Goal: Task Accomplishment & Management: Use online tool/utility

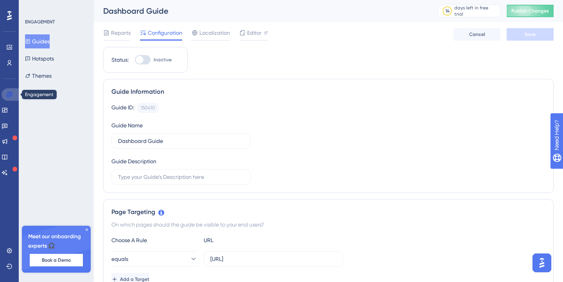
click at [13, 94] on link at bounding box center [11, 94] width 19 height 13
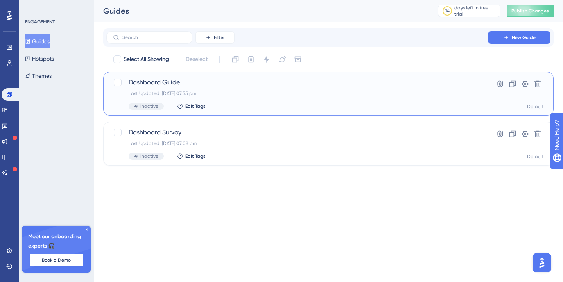
click at [333, 93] on div "Last Updated: 21 Aug 2025 07:55 pm" at bounding box center [297, 93] width 337 height 6
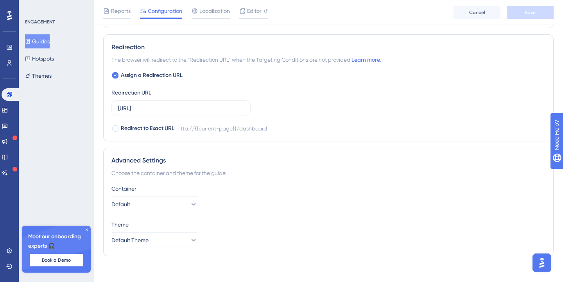
scroll to position [551, 0]
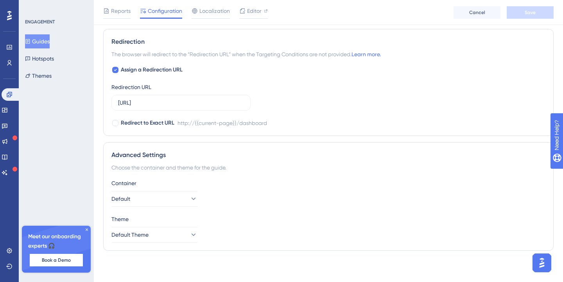
click at [87, 232] on icon at bounding box center [87, 230] width 5 height 5
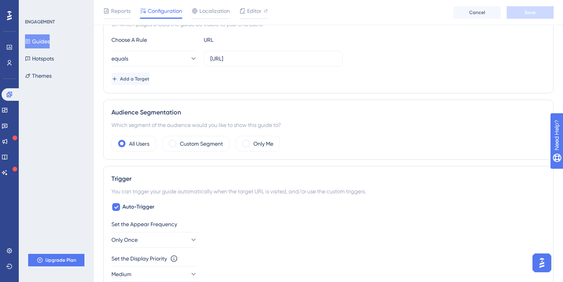
scroll to position [0, 0]
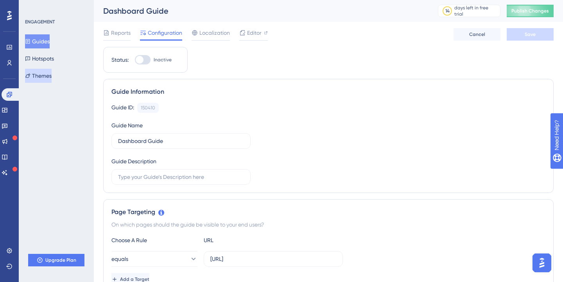
click at [52, 70] on button "Themes" at bounding box center [38, 76] width 27 height 14
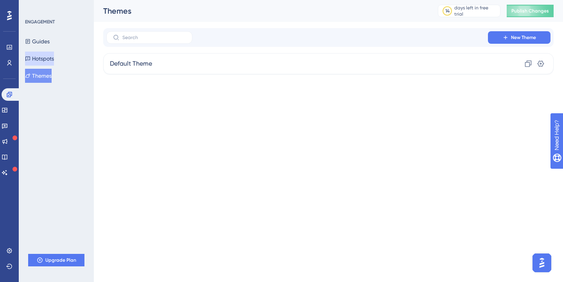
click at [47, 61] on button "Hotspots" at bounding box center [39, 59] width 29 height 14
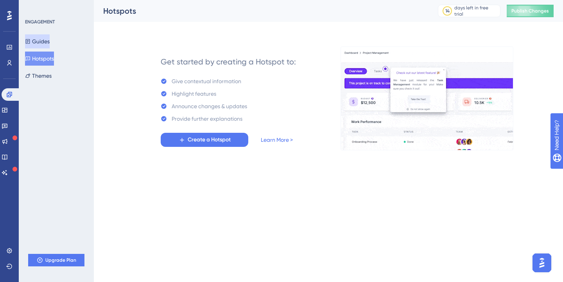
click at [50, 40] on button "Guides" at bounding box center [37, 41] width 25 height 14
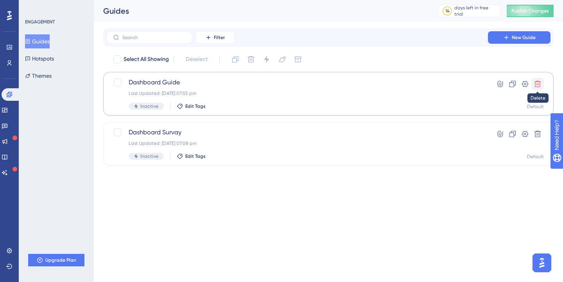
click at [540, 84] on icon at bounding box center [538, 84] width 8 height 8
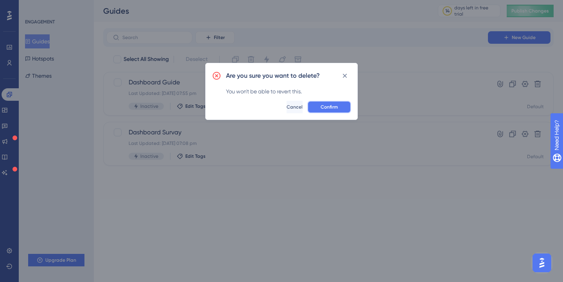
click at [334, 108] on span "Confirm" at bounding box center [329, 107] width 17 height 6
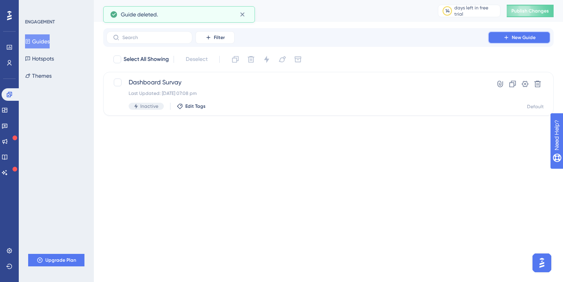
click at [516, 38] on span "New Guide" at bounding box center [524, 37] width 24 height 6
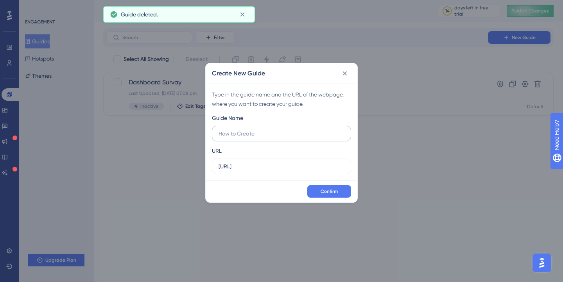
click at [252, 132] on input "text" at bounding box center [282, 134] width 126 height 9
click at [281, 167] on input "http://localhost:8080" at bounding box center [282, 166] width 126 height 9
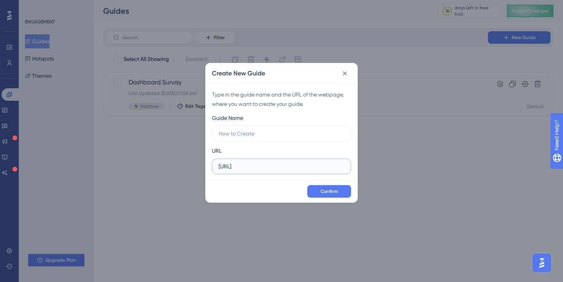
paste input "/dashboard"
type input "http://localhost:8080/dashboard"
click at [288, 133] on input "text" at bounding box center [282, 134] width 126 height 9
type input "d"
type input "Dashboard survey"
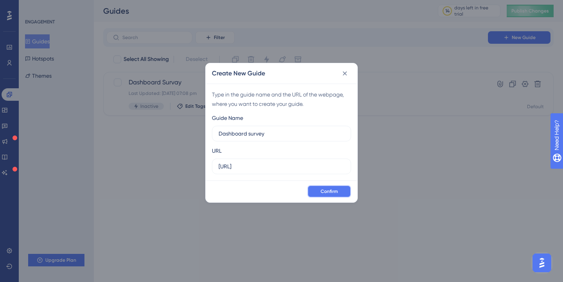
click at [326, 191] on span "Confirm" at bounding box center [329, 192] width 17 height 6
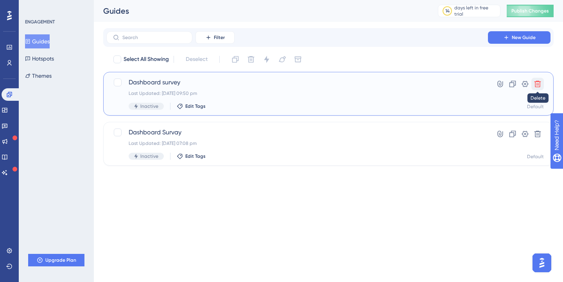
click at [539, 86] on icon at bounding box center [538, 84] width 8 height 8
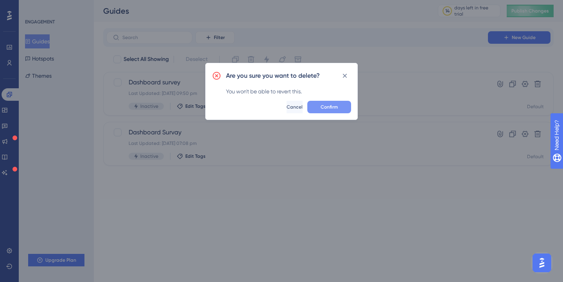
click at [331, 108] on span "Confirm" at bounding box center [329, 107] width 17 height 6
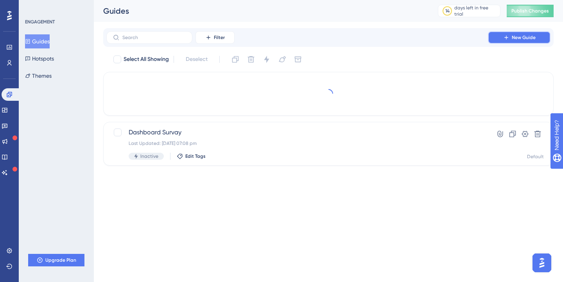
click at [520, 38] on span "New Guide" at bounding box center [524, 37] width 24 height 6
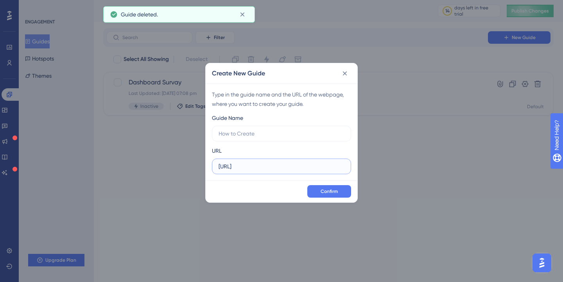
click at [293, 168] on input "http://localhost:8080" at bounding box center [282, 166] width 126 height 9
paste input "/dashboard"
type input "http://localhost:8080/dashboard"
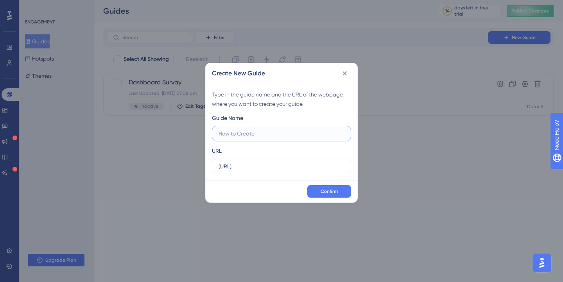
click at [278, 131] on input "text" at bounding box center [282, 134] width 126 height 9
type input "Dashboard-Test"
click at [325, 185] on button "Confirm" at bounding box center [330, 191] width 44 height 13
